Goal: Download file/media

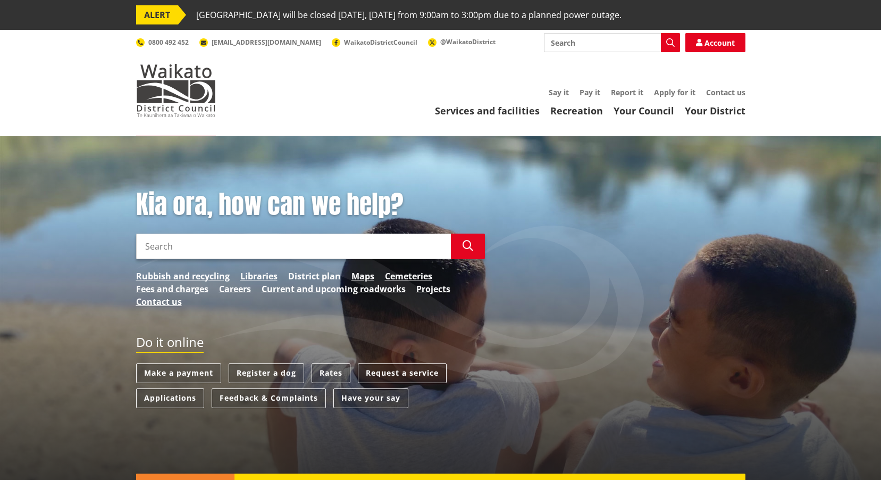
click at [335, 271] on link "District plan" at bounding box center [314, 276] width 53 height 13
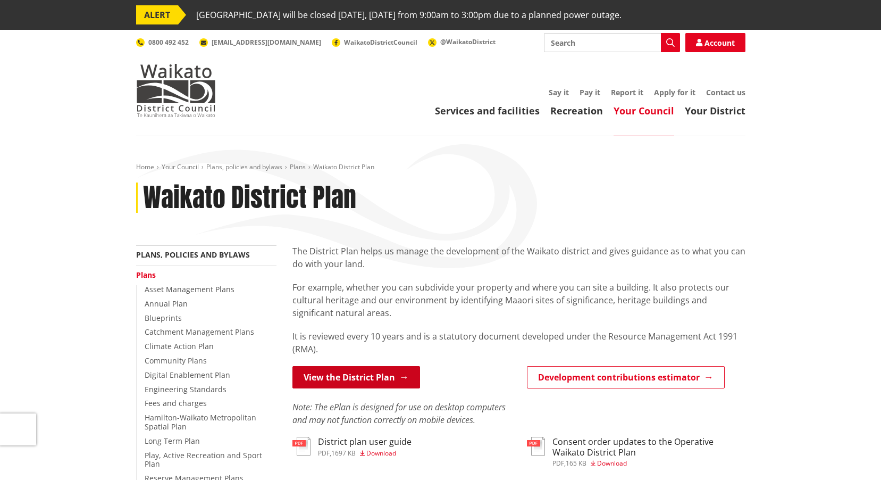
click at [371, 379] on link "View the District Plan" at bounding box center [357, 377] width 128 height 22
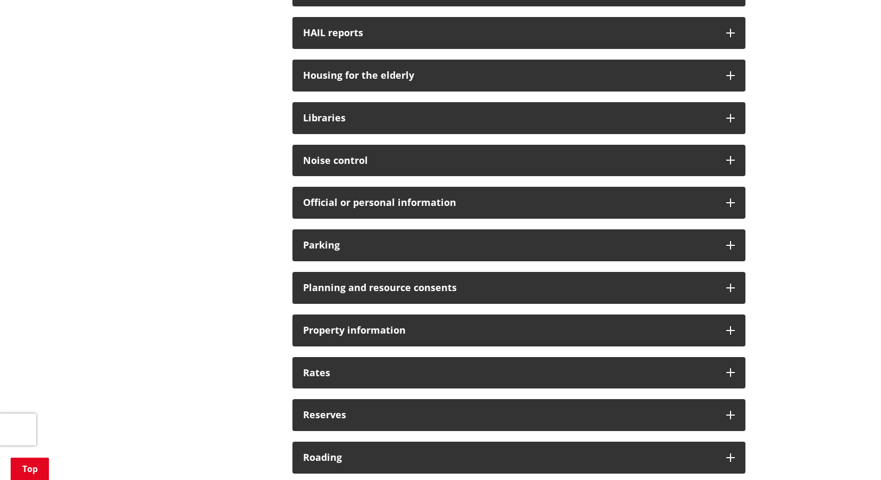
scroll to position [638, 0]
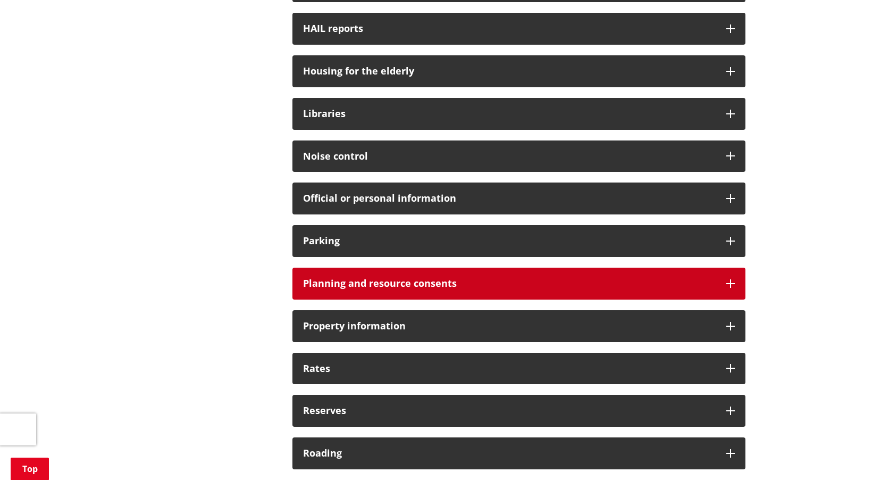
click at [348, 282] on h3 "Planning and resource consents" at bounding box center [509, 283] width 413 height 11
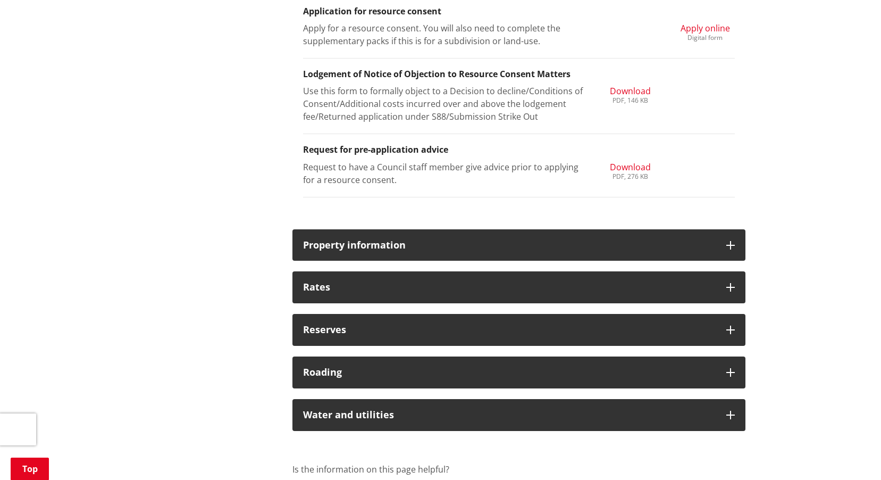
scroll to position [1383, 0]
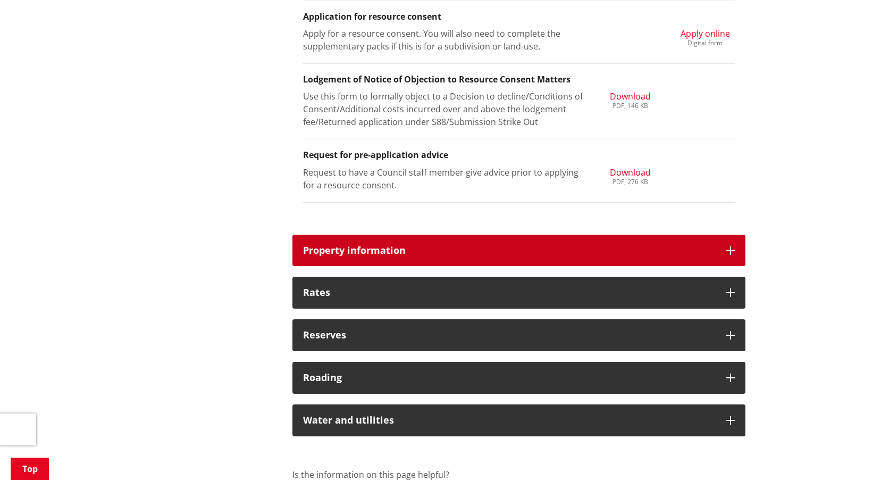
click at [463, 248] on h3 "Property information" at bounding box center [509, 250] width 413 height 11
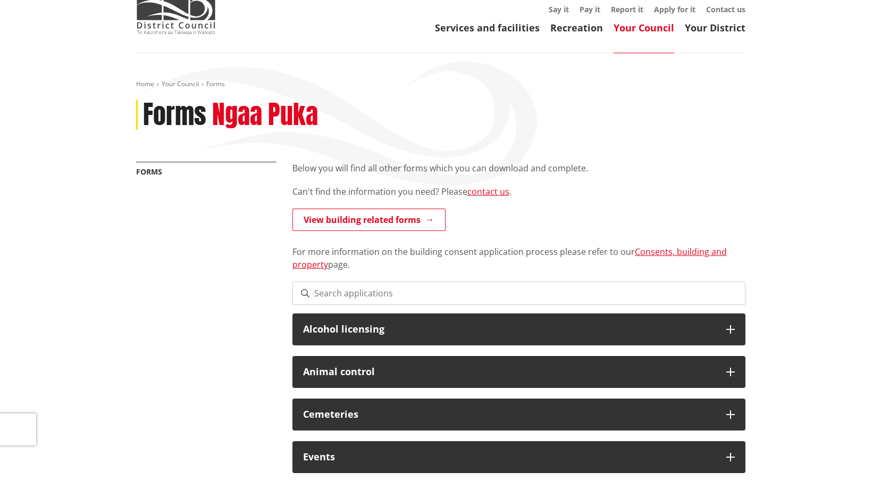
scroll to position [0, 0]
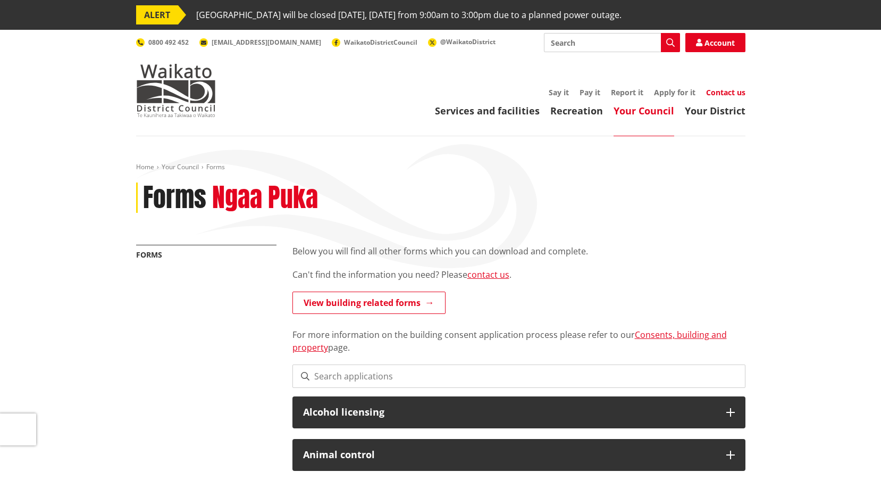
click at [725, 91] on link "Contact us" at bounding box center [725, 92] width 39 height 10
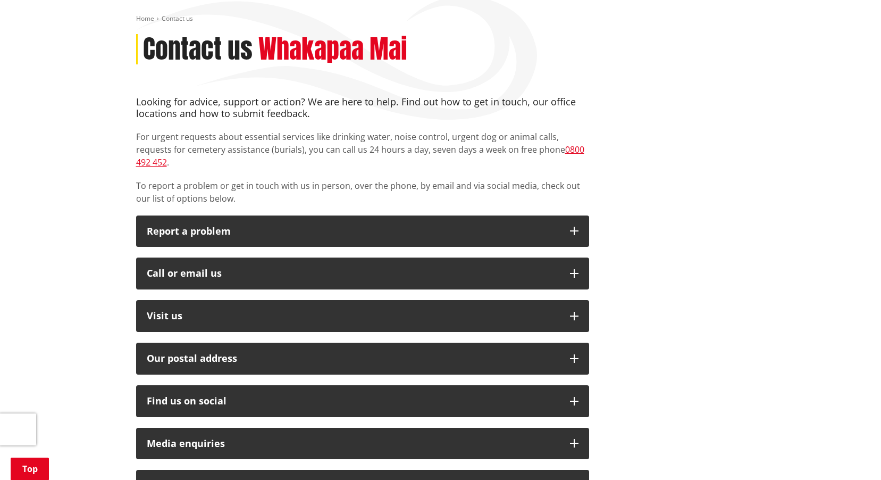
scroll to position [213, 0]
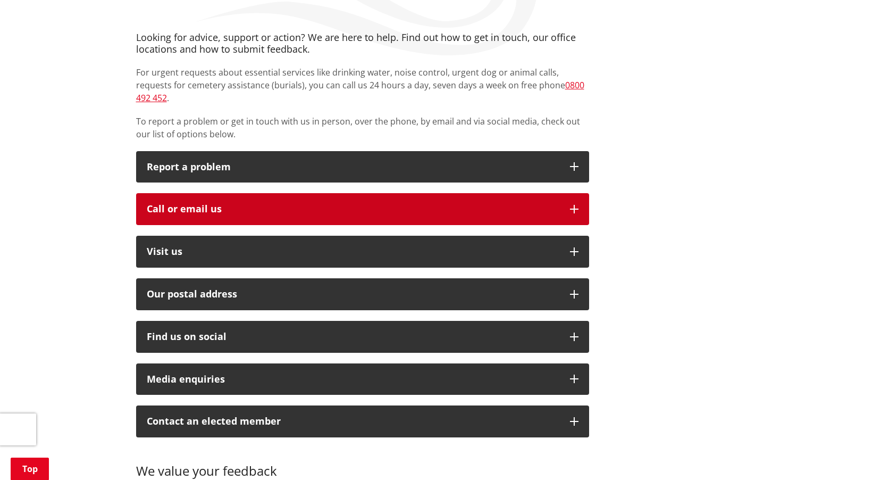
click at [573, 205] on icon "button" at bounding box center [574, 209] width 9 height 9
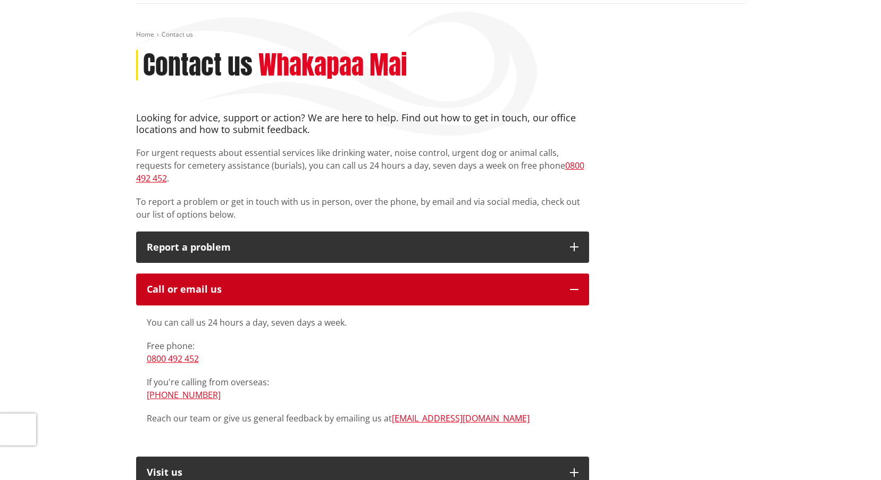
scroll to position [0, 0]
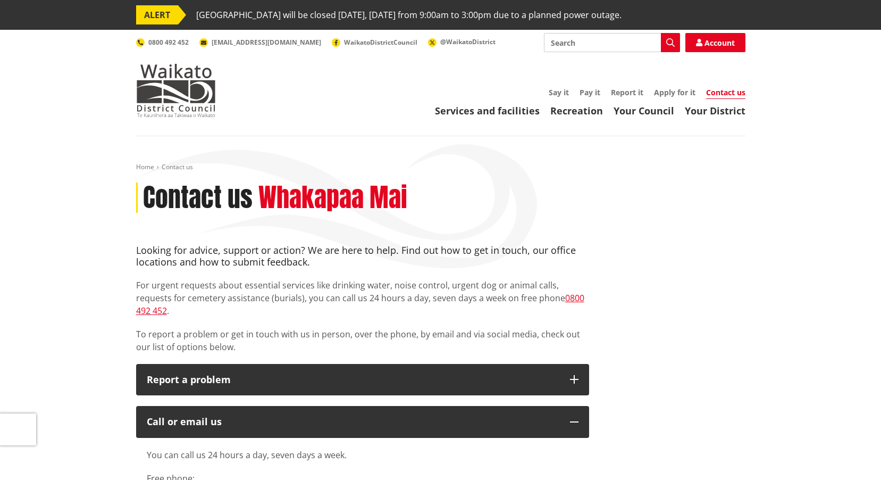
click at [598, 42] on input "Search" at bounding box center [612, 42] width 136 height 19
type input "property file"
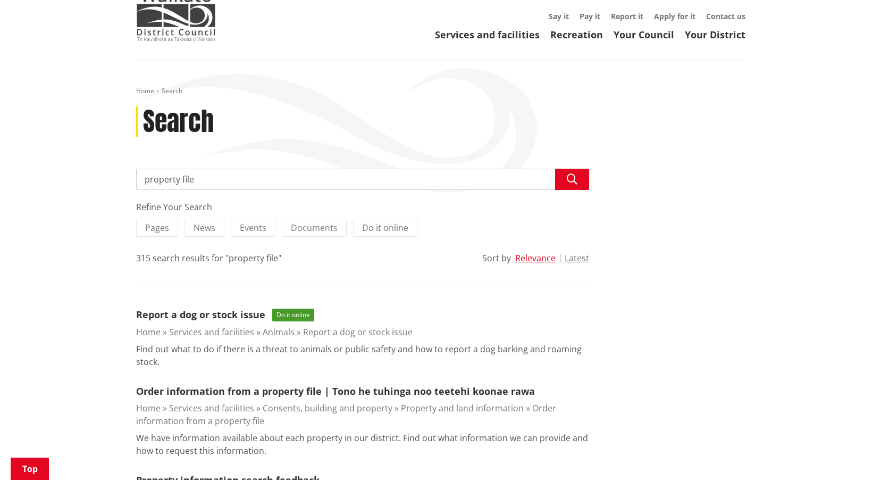
scroll to position [160, 0]
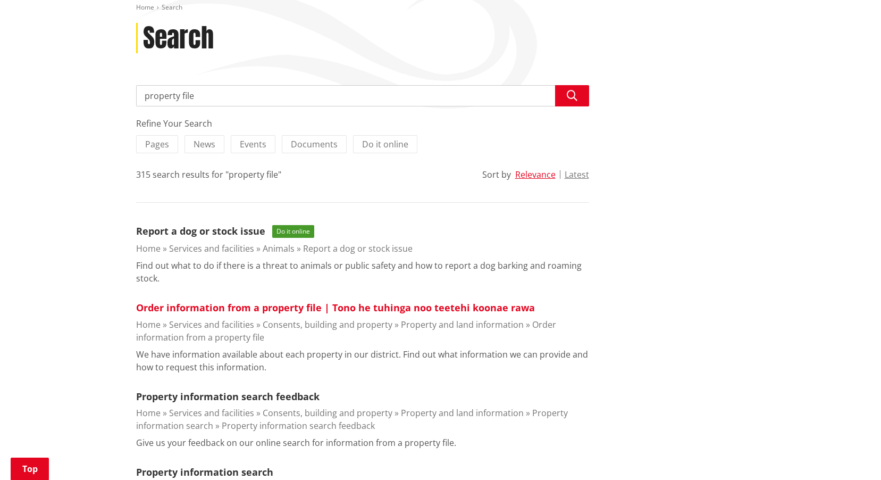
click at [242, 306] on link "Order information from a property file | Tono he tuhinga noo teetehi koonae rawa" at bounding box center [335, 307] width 399 height 13
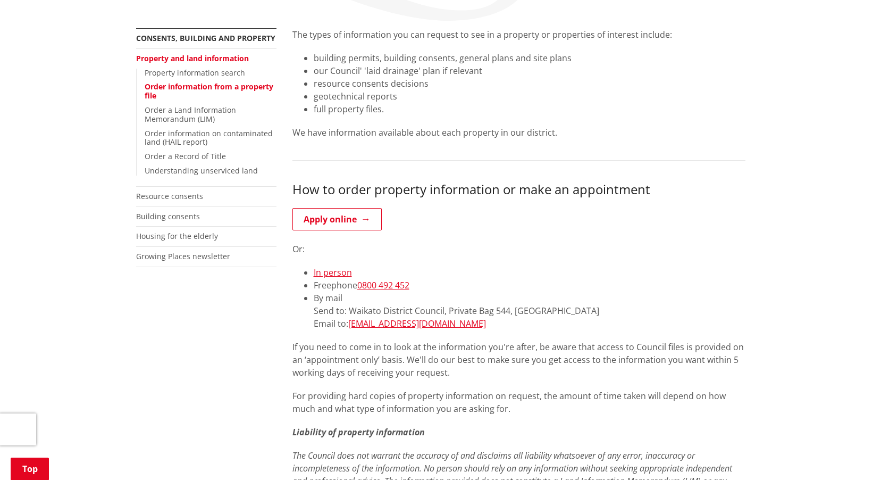
scroll to position [266, 0]
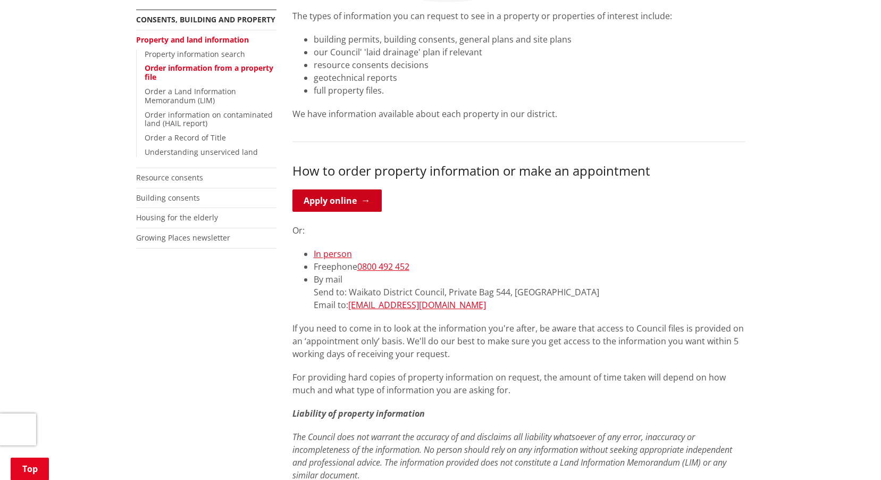
click at [360, 205] on link "Apply online" at bounding box center [337, 200] width 89 height 22
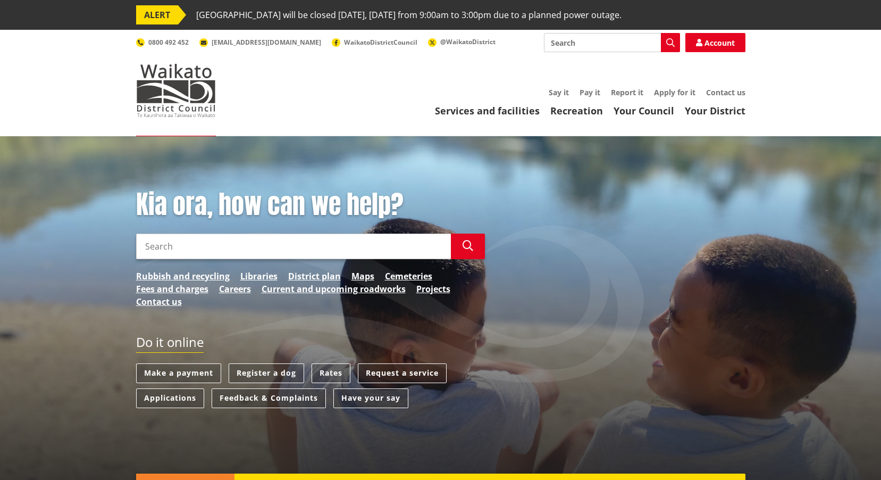
click at [231, 248] on input "Search" at bounding box center [293, 246] width 315 height 26
type input "resource consent approved list"
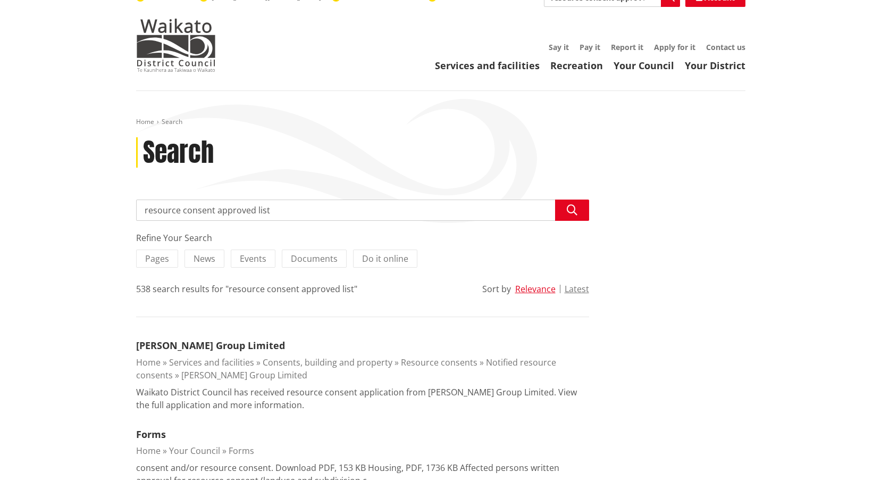
scroll to position [106, 0]
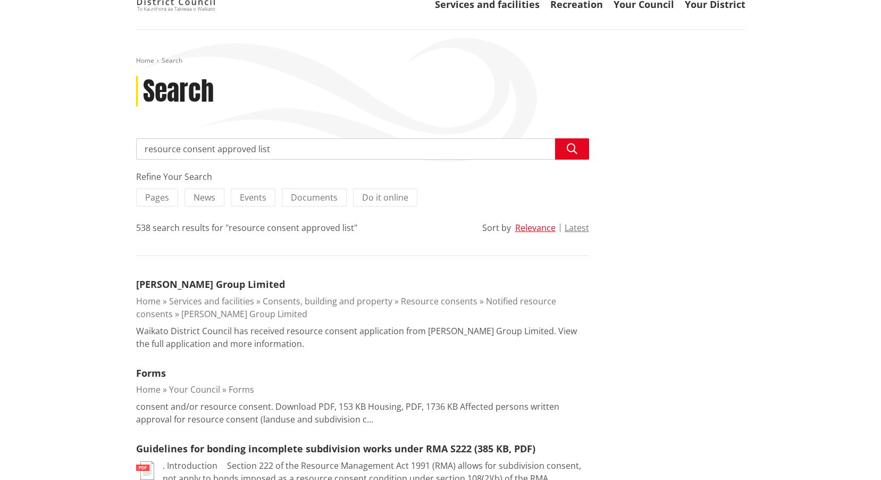
click at [440, 305] on link "Resource consents" at bounding box center [439, 301] width 77 height 12
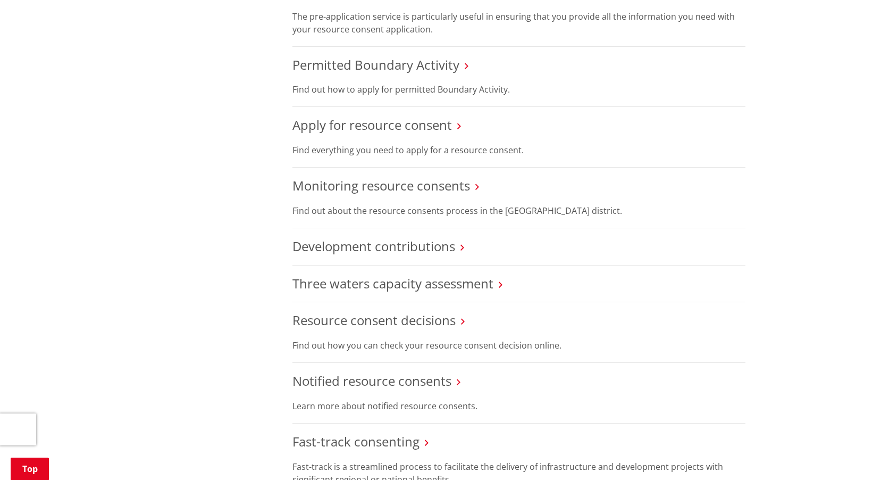
scroll to position [798, 0]
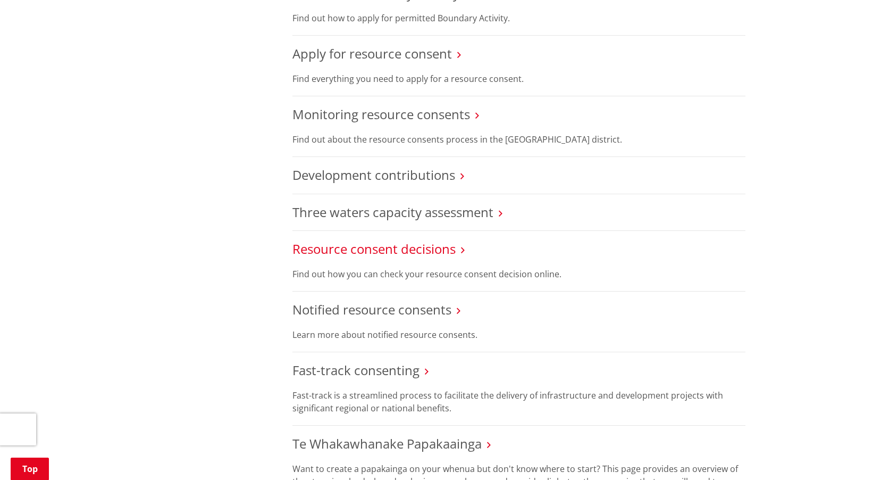
click at [349, 248] on link "Resource consent decisions" at bounding box center [374, 249] width 163 height 18
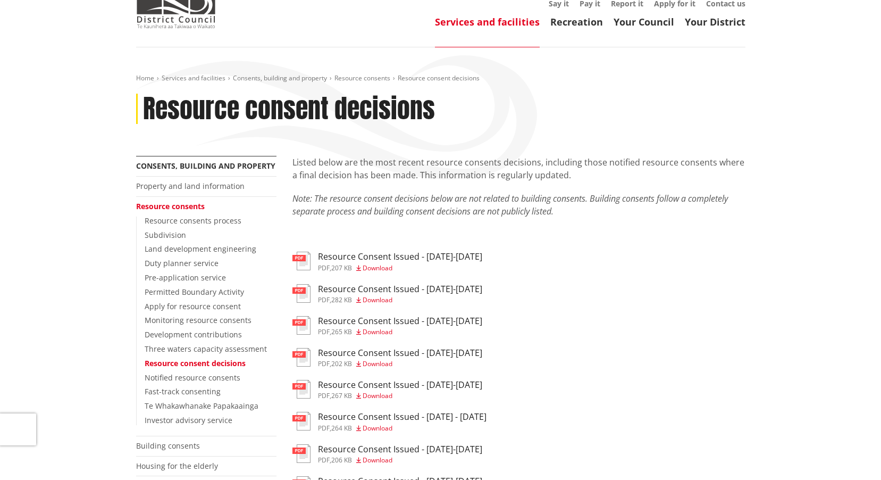
scroll to position [106, 0]
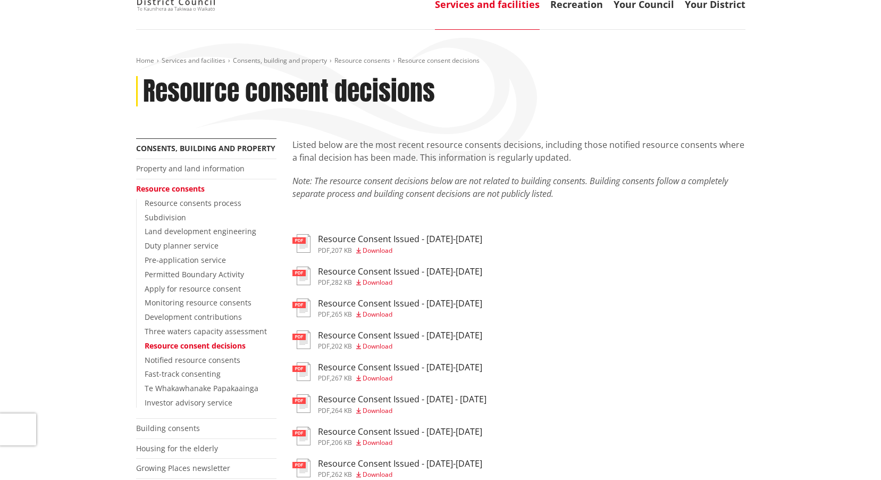
click at [378, 312] on span "Download" at bounding box center [378, 314] width 30 height 9
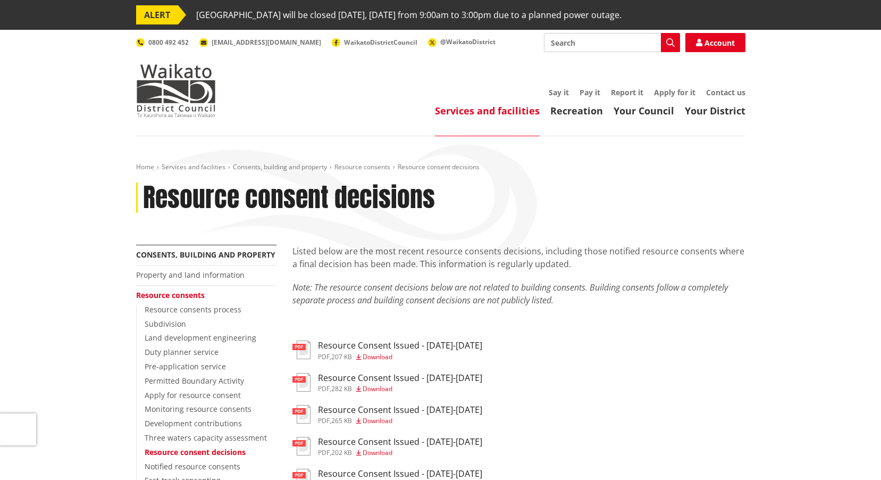
scroll to position [106, 0]
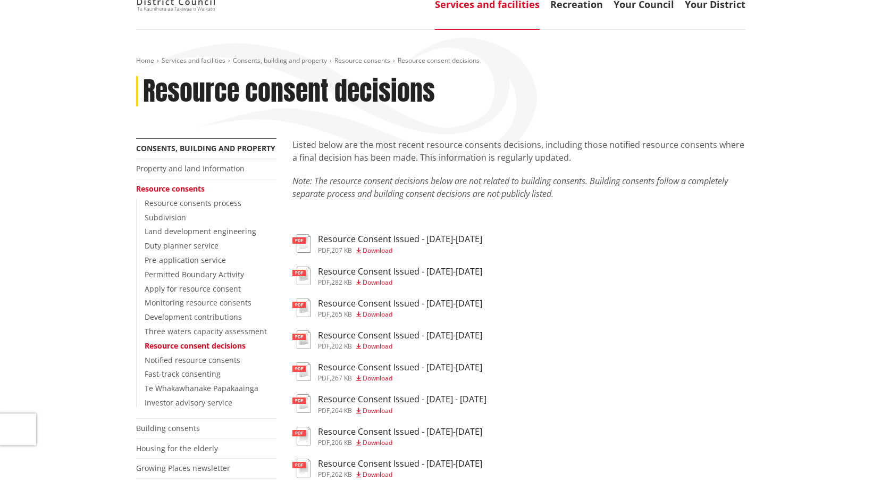
click at [391, 347] on span "Download" at bounding box center [378, 345] width 30 height 9
